Goal: Find specific page/section: Find specific page/section

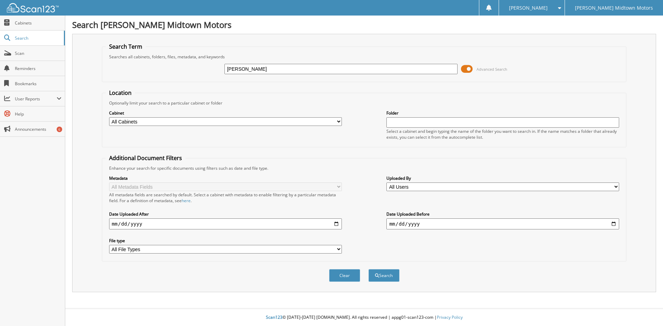
type input "[PERSON_NAME]"
click at [368, 269] on button "Search" at bounding box center [383, 275] width 31 height 13
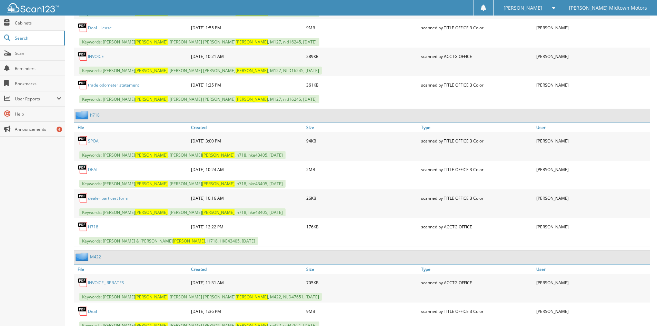
scroll to position [483, 0]
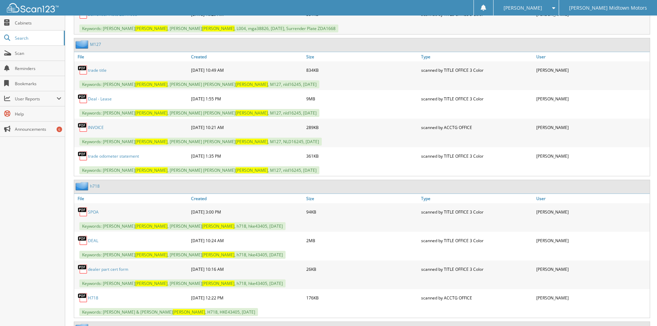
click at [104, 100] on link "Deal - Lease" at bounding box center [100, 99] width 24 height 6
click at [92, 97] on link "Deal - Lease" at bounding box center [100, 99] width 24 height 6
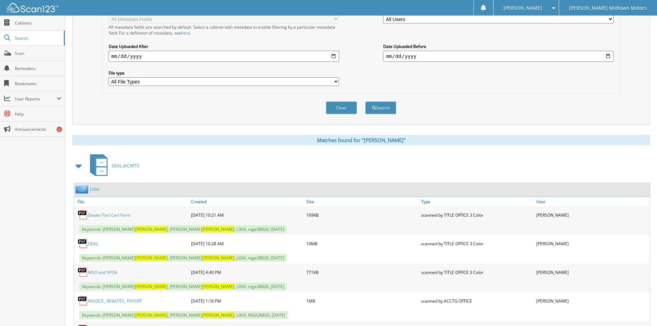
scroll to position [35, 0]
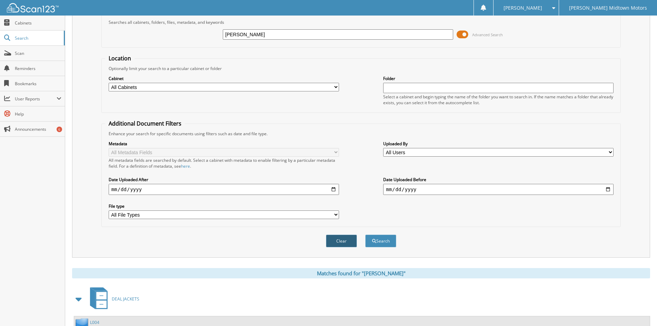
click at [352, 243] on button "Clear" at bounding box center [341, 241] width 31 height 13
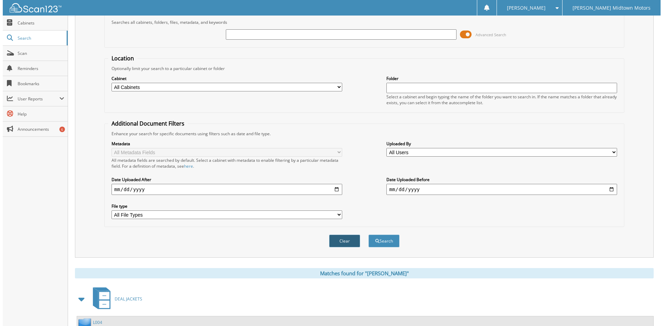
scroll to position [0, 0]
